Goal: Task Accomplishment & Management: Use online tool/utility

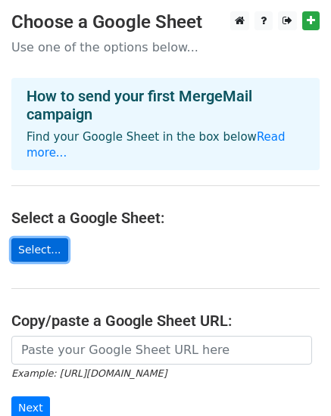
click at [36, 238] on link "Select..." at bounding box center [39, 249] width 57 height 23
click at [48, 238] on link "Select..." at bounding box center [39, 249] width 57 height 23
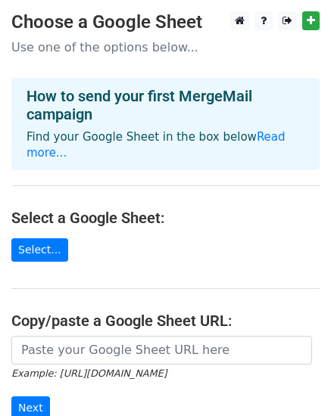
scroll to position [76, 0]
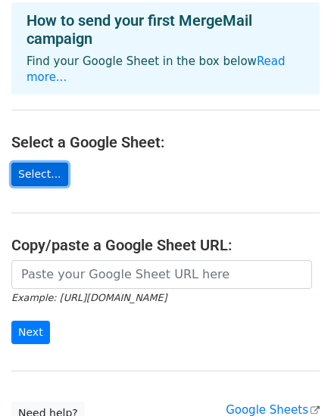
click at [30, 163] on link "Select..." at bounding box center [39, 174] width 57 height 23
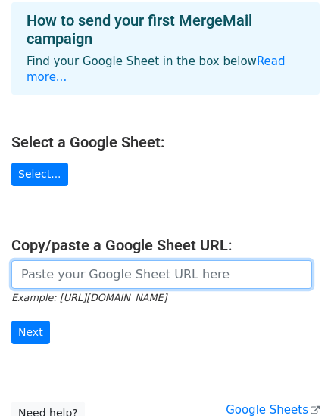
click at [104, 260] on input "url" at bounding box center [161, 274] width 301 height 29
paste input "https://docs.google.com/spreadsheets/d/1QsjQ-XnspsGSiBWFGL4Dv5pfs3atZaE6nWVM77X…"
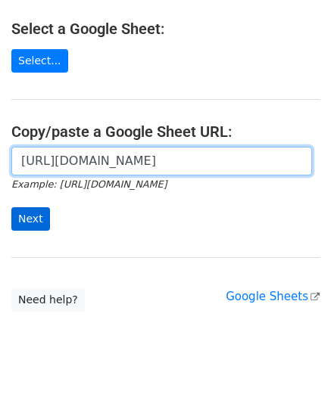
scroll to position [190, 0]
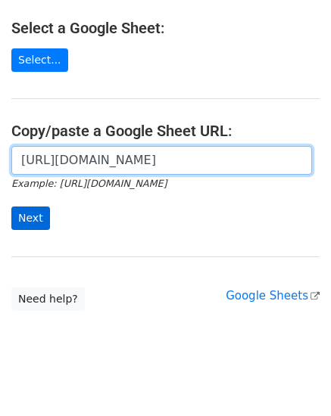
type input "https://docs.google.com/spreadsheets/d/1QsjQ-XnspsGSiBWFGL4Dv5pfs3atZaE6nWVM77X…"
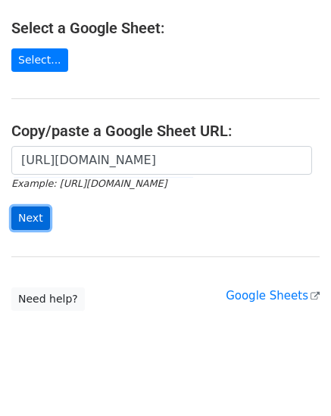
click at [33, 207] on input "Next" at bounding box center [30, 218] width 39 height 23
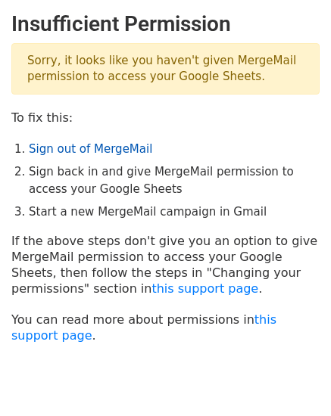
click at [82, 149] on link "Sign out of MergeMail" at bounding box center [90, 149] width 123 height 14
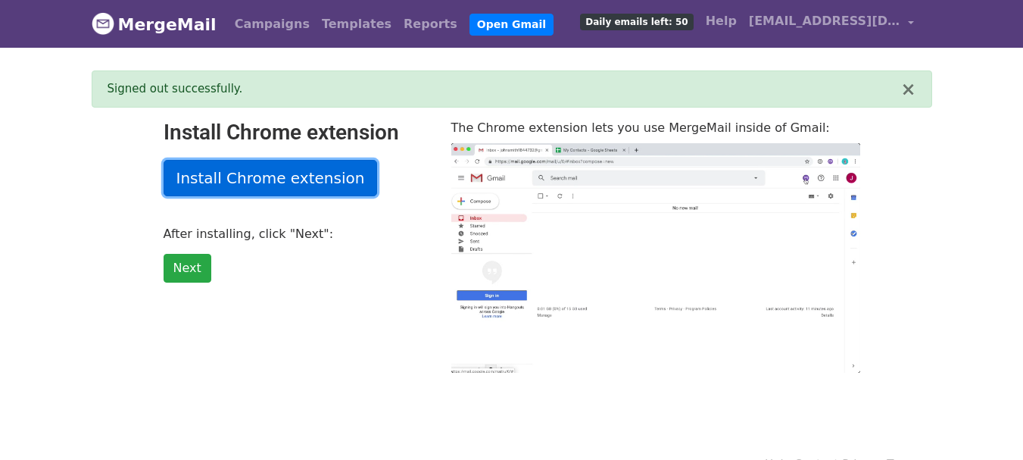
click at [322, 173] on link "Install Chrome extension" at bounding box center [271, 178] width 214 height 36
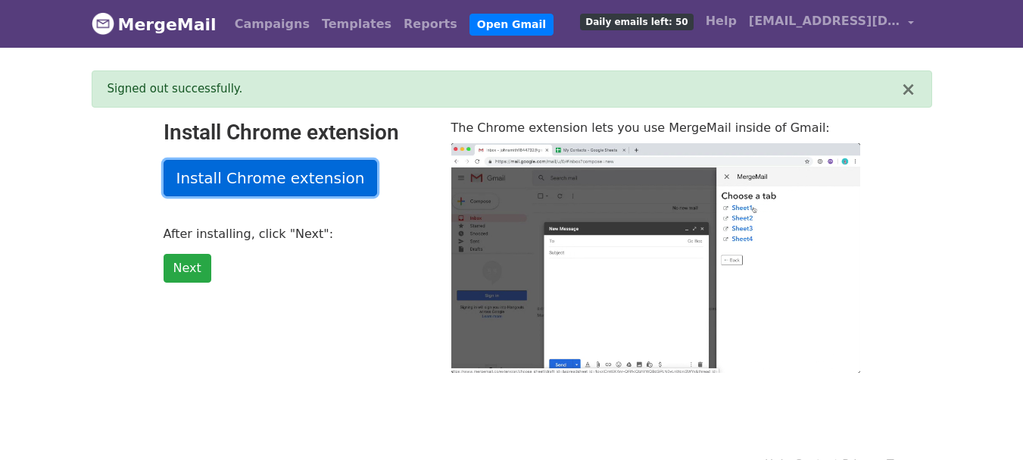
type input "10.15"
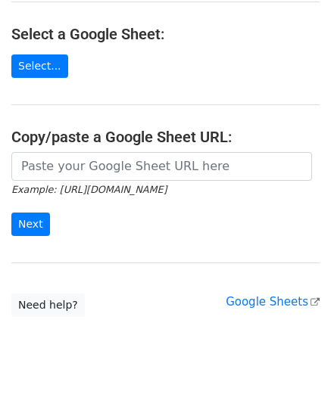
scroll to position [190, 0]
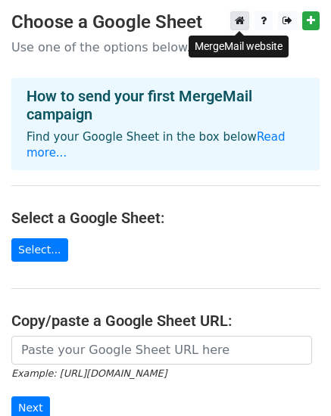
click at [238, 20] on icon at bounding box center [240, 20] width 10 height 11
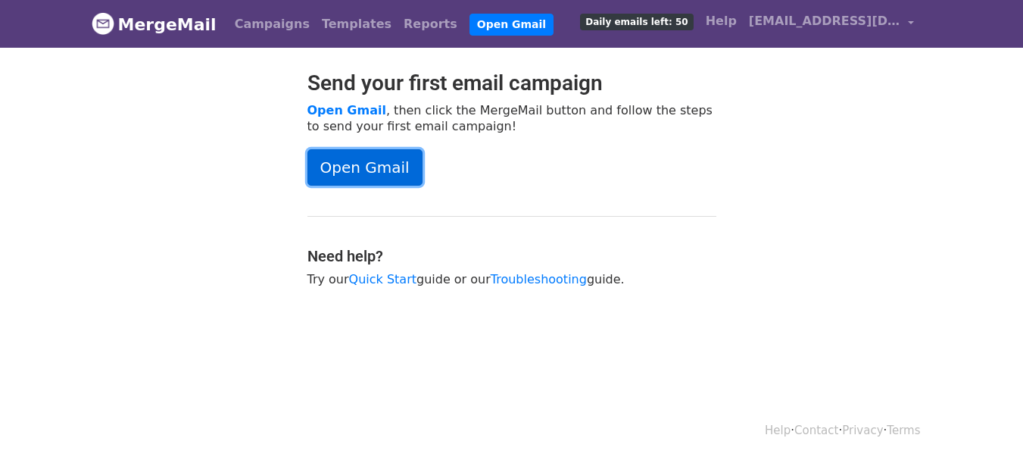
click at [388, 168] on link "Open Gmail" at bounding box center [364, 167] width 115 height 36
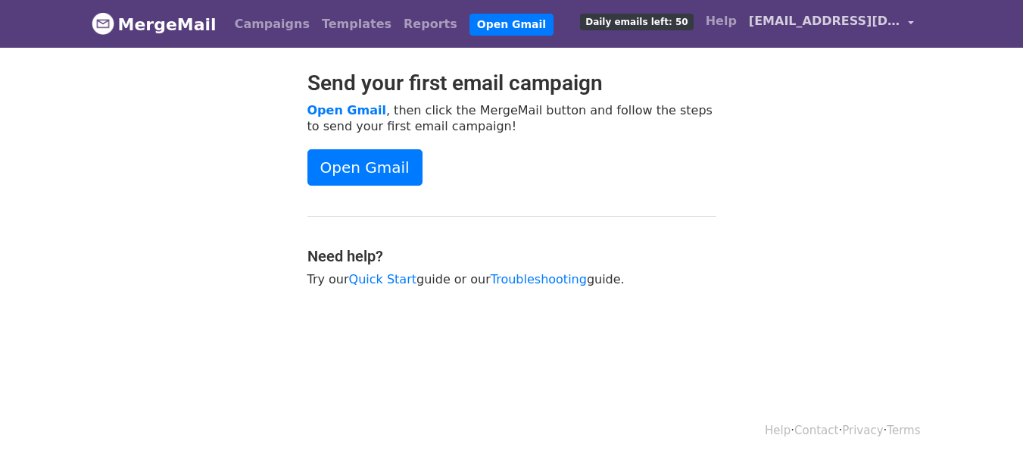
click at [843, 26] on span "freshgoodinc@gmail.com" at bounding box center [824, 21] width 151 height 18
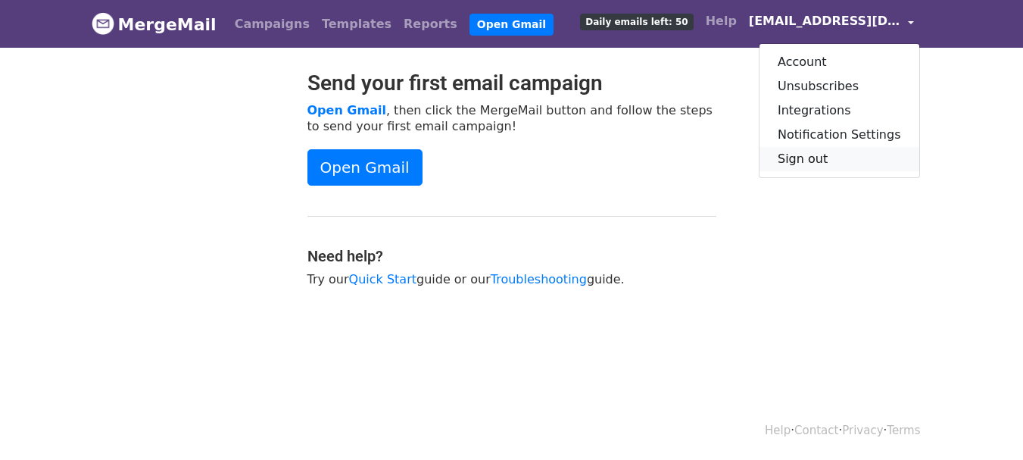
drag, startPoint x: 856, startPoint y: 161, endPoint x: 802, endPoint y: 127, distance: 64.3
click at [856, 162] on link "Sign out" at bounding box center [839, 159] width 160 height 24
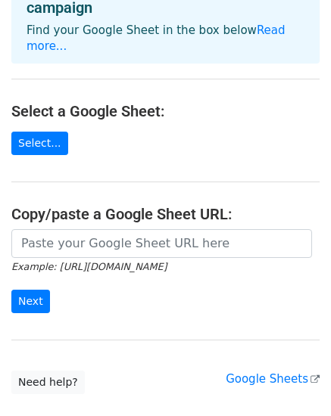
scroll to position [151, 0]
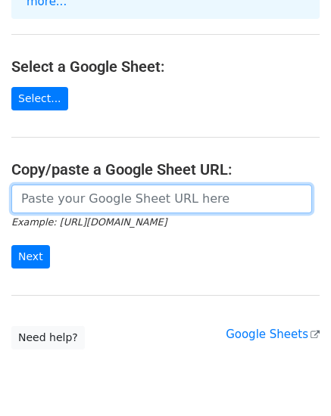
click at [72, 191] on input "url" at bounding box center [161, 199] width 301 height 29
paste input "https://docs.google.com/spreadsheets/d/1QsjQ-XnspsGSiBWFGL4Dv5pfs3atZaE6nWVM77X…"
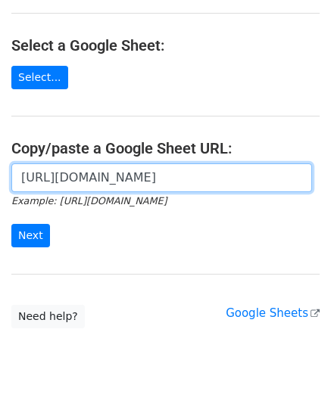
scroll to position [190, 0]
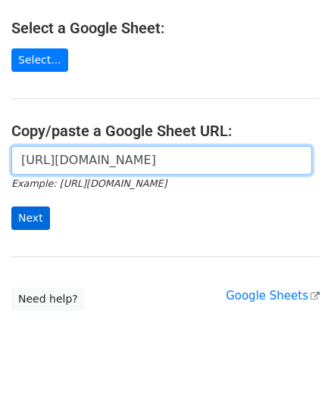
type input "https://docs.google.com/spreadsheets/d/1QsjQ-XnspsGSiBWFGL4Dv5pfs3atZaE6nWVM77X…"
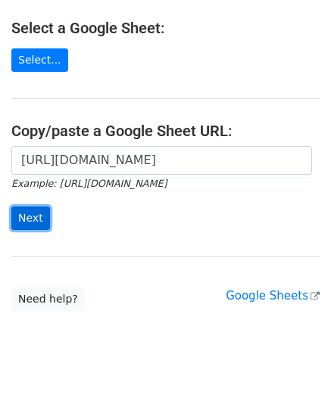
scroll to position [0, 0]
click at [30, 207] on input "Next" at bounding box center [30, 218] width 39 height 23
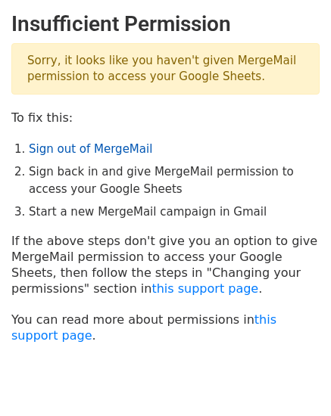
click at [99, 151] on link "Sign out of MergeMail" at bounding box center [90, 149] width 123 height 14
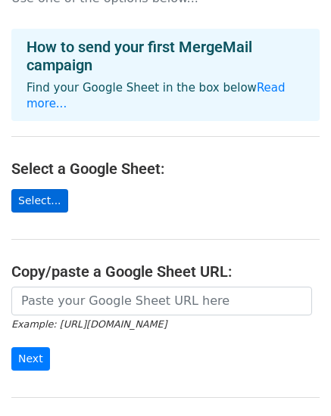
scroll to position [76, 0]
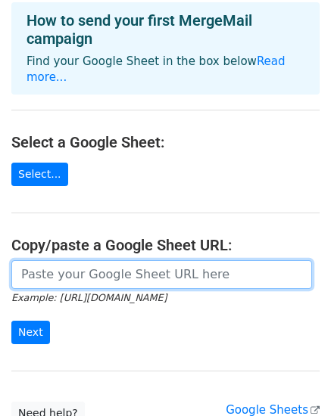
click at [61, 263] on input "url" at bounding box center [161, 274] width 301 height 29
paste input "https://docs.google.com/spreadsheets/d/1QsjQ-XnspsGSiBWFGL4Dv5pfs3atZaE6nWVM77X…"
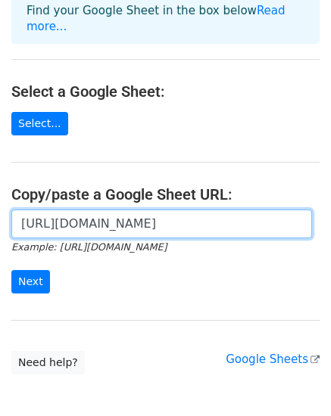
scroll to position [151, 0]
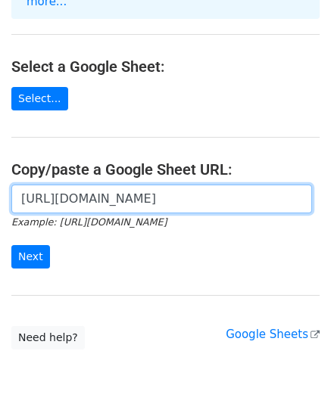
type input "https://docs.google.com/spreadsheets/d/1QsjQ-XnspsGSiBWFGL4Dv5pfs3atZaE6nWVM77X…"
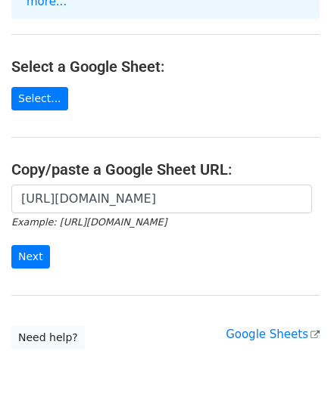
scroll to position [0, 0]
click at [2, 236] on div "https://docs.google.com/spreadsheets/d/1QsjQ-XnspsGSiBWFGL4Dv5pfs3atZaE6nWVM77X…" at bounding box center [165, 235] width 331 height 100
click at [17, 245] on input "Next" at bounding box center [30, 256] width 39 height 23
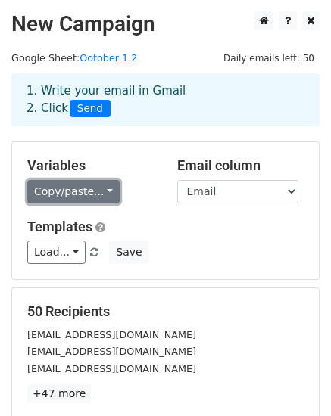
click at [81, 198] on link "Copy/paste..." at bounding box center [73, 191] width 92 height 23
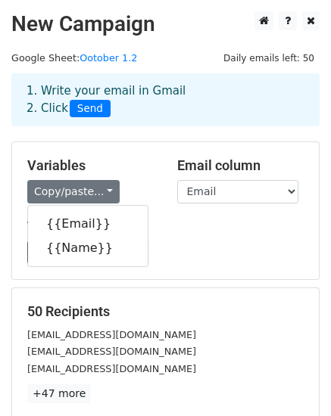
click at [122, 159] on h5 "Variables" at bounding box center [90, 165] width 127 height 17
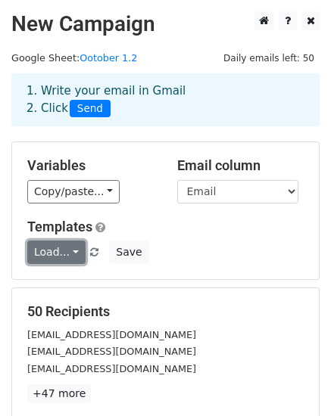
click at [59, 256] on link "Load..." at bounding box center [56, 252] width 58 height 23
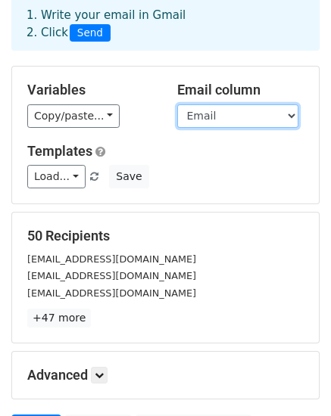
click at [235, 117] on select "Email Name" at bounding box center [237, 115] width 121 height 23
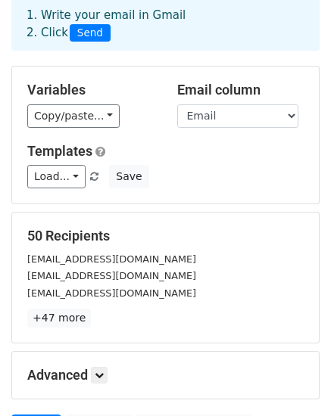
click at [79, 37] on span "Send" at bounding box center [90, 33] width 41 height 18
drag, startPoint x: 79, startPoint y: 37, endPoint x: 167, endPoint y: 50, distance: 88.0
click at [167, 50] on div "1. Write your email in Gmail 2. Click Send" at bounding box center [165, 24] width 308 height 53
click at [167, 48] on div "1. Write your email in Gmail 2. Click Send" at bounding box center [165, 24] width 308 height 53
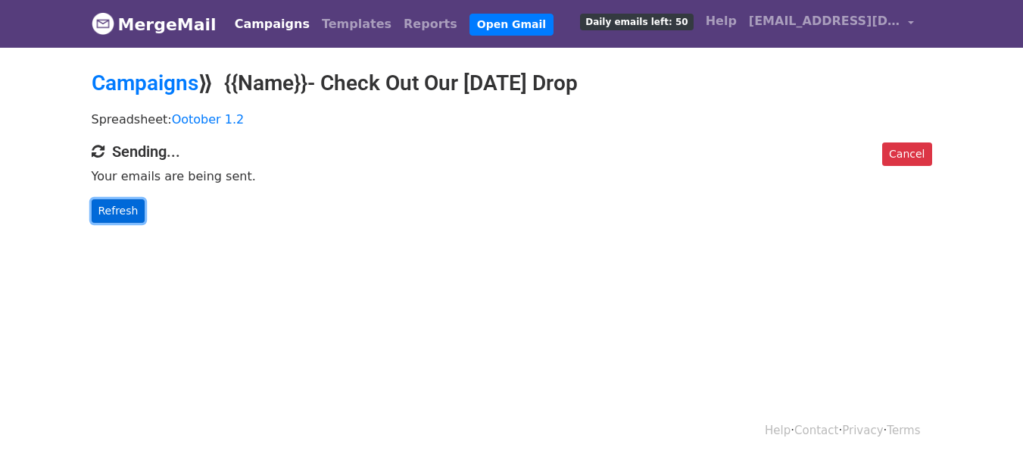
click at [111, 207] on link "Refresh" at bounding box center [119, 210] width 54 height 23
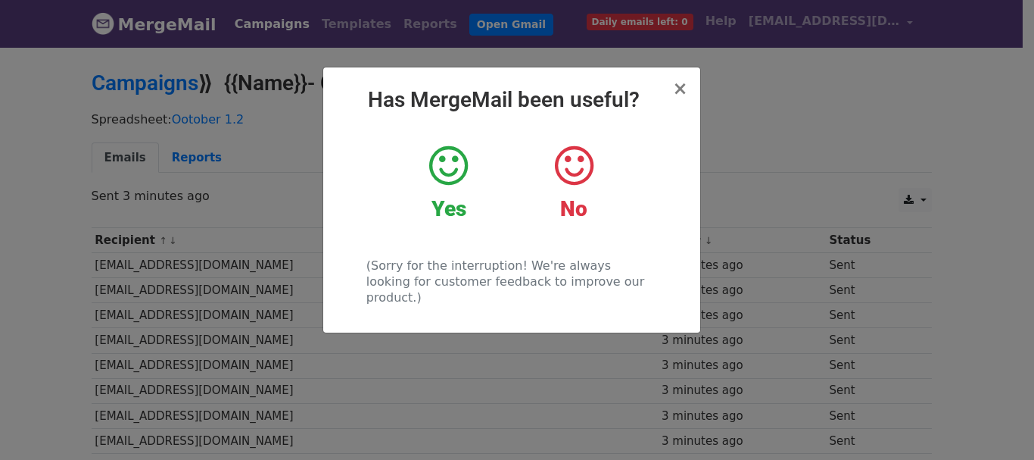
click at [583, 167] on icon at bounding box center [574, 165] width 39 height 45
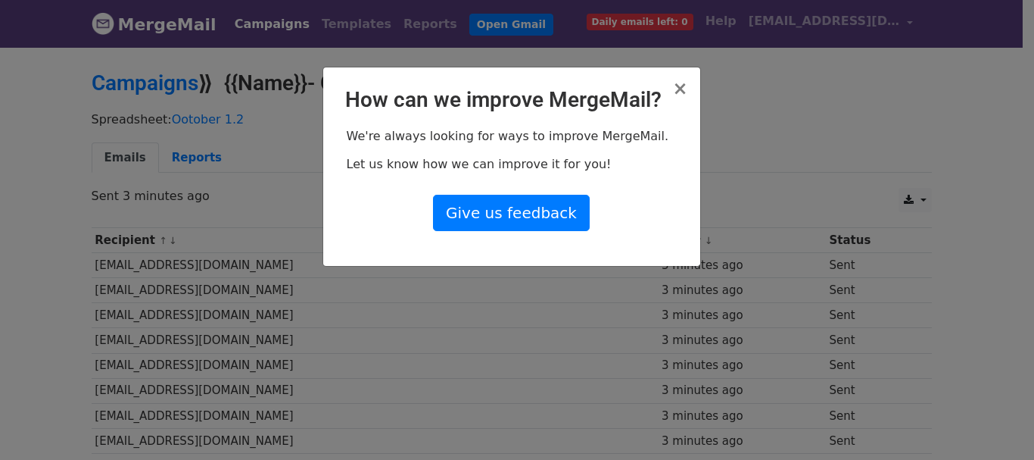
click at [671, 89] on h2 "How can we improve MergeMail?" at bounding box center [511, 100] width 353 height 26
click at [676, 89] on span "×" at bounding box center [679, 88] width 15 height 21
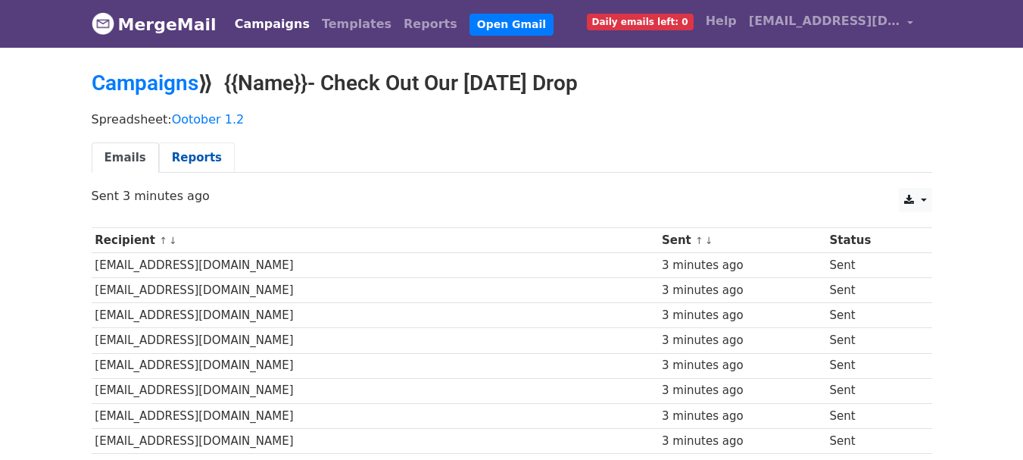
click at [186, 157] on link "Reports" at bounding box center [197, 157] width 76 height 31
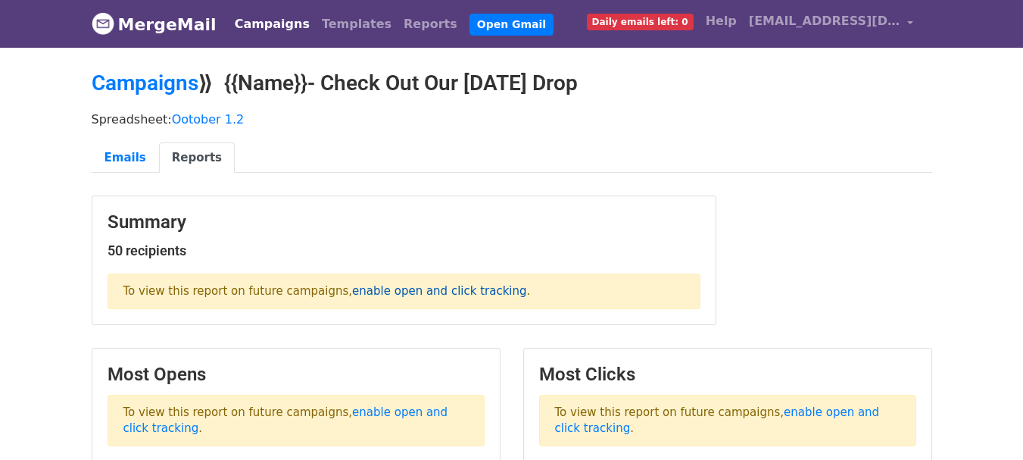
click at [419, 294] on link "enable open and click tracking" at bounding box center [439, 291] width 174 height 14
click at [397, 21] on link "Reports" at bounding box center [430, 24] width 66 height 30
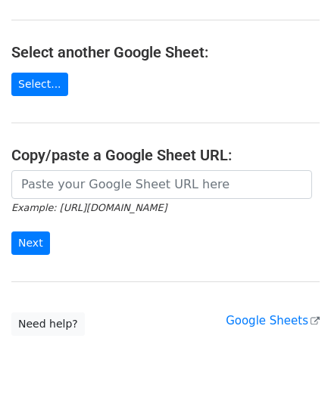
scroll to position [186, 0]
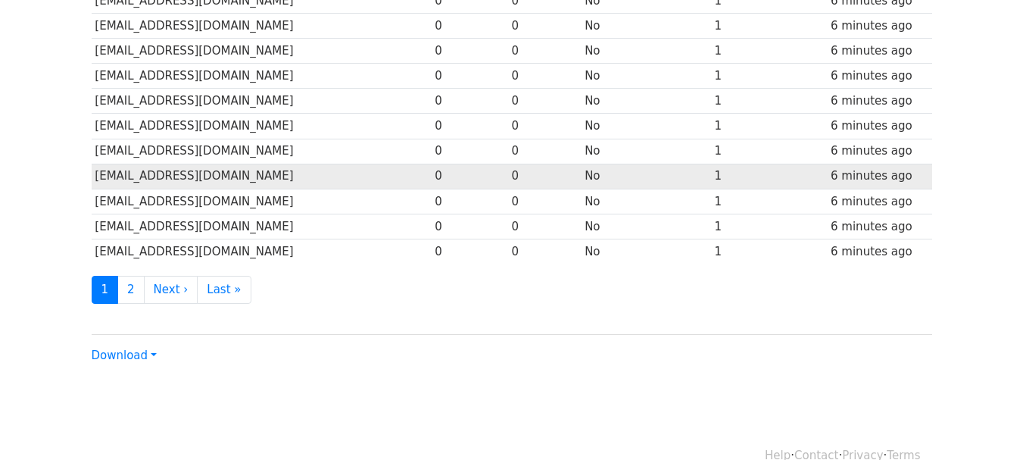
scroll to position [774, 0]
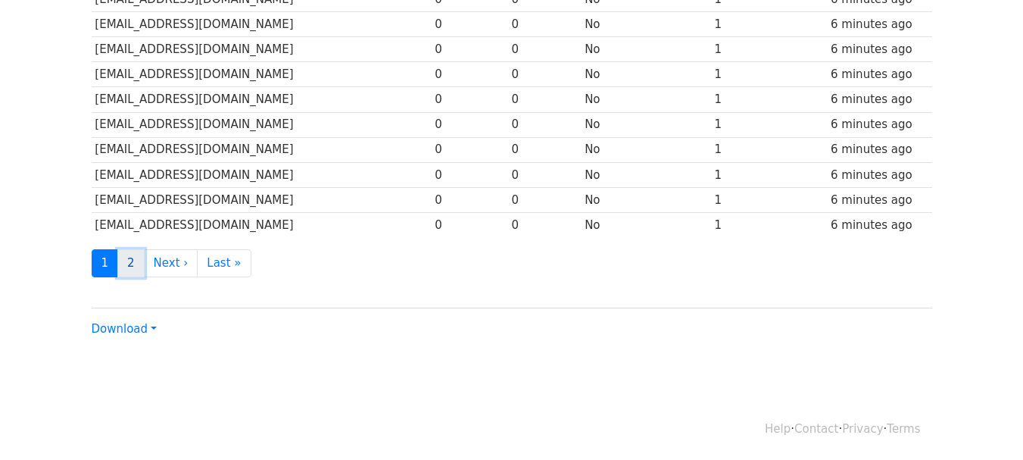
click at [137, 263] on link "2" at bounding box center [130, 263] width 27 height 28
